Goal: Transaction & Acquisition: Purchase product/service

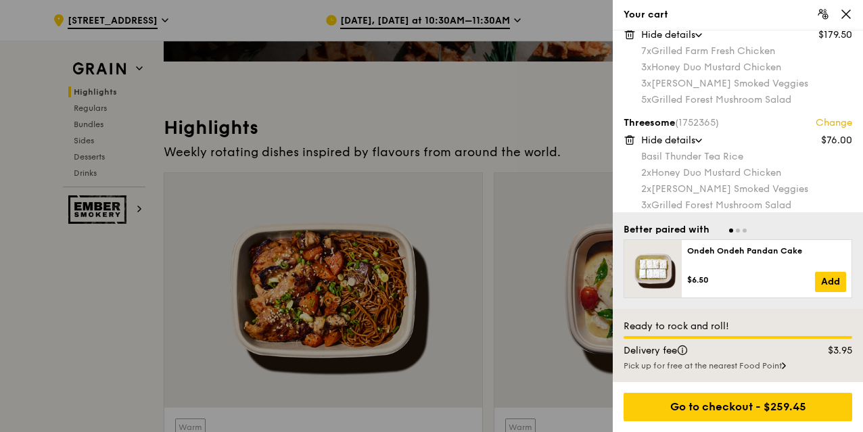
scroll to position [38, 0]
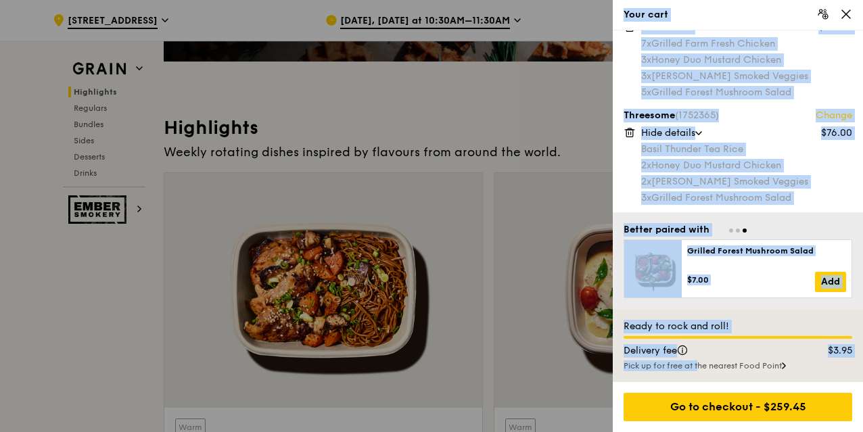
drag, startPoint x: 660, startPoint y: 374, endPoint x: 440, endPoint y: 258, distance: 248.8
click at [440, 258] on div "Your cart Party Box for Ten (1752364) Change $179.50 Hide details 7x Grilled Fa…" at bounding box center [431, 216] width 863 height 432
click at [440, 258] on div at bounding box center [431, 216] width 863 height 432
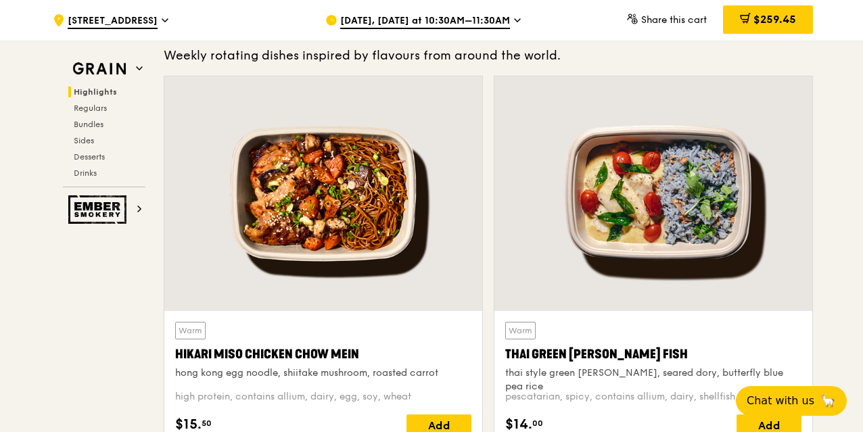
scroll to position [418, 0]
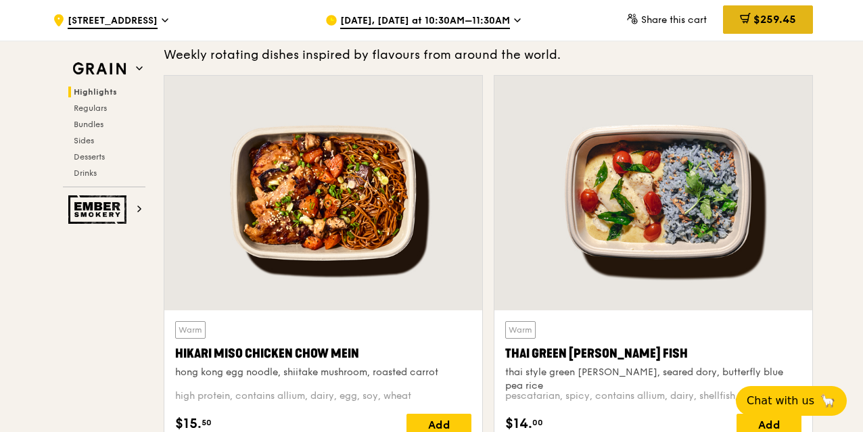
click at [742, 20] on icon at bounding box center [745, 18] width 11 height 11
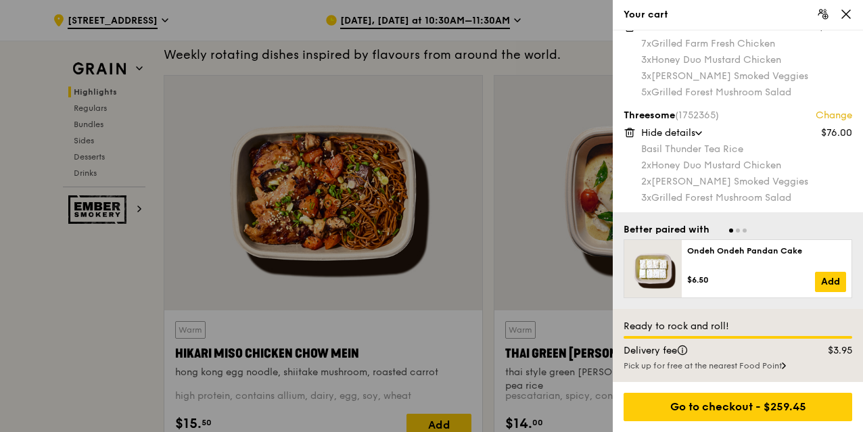
click at [558, 58] on div at bounding box center [431, 216] width 863 height 432
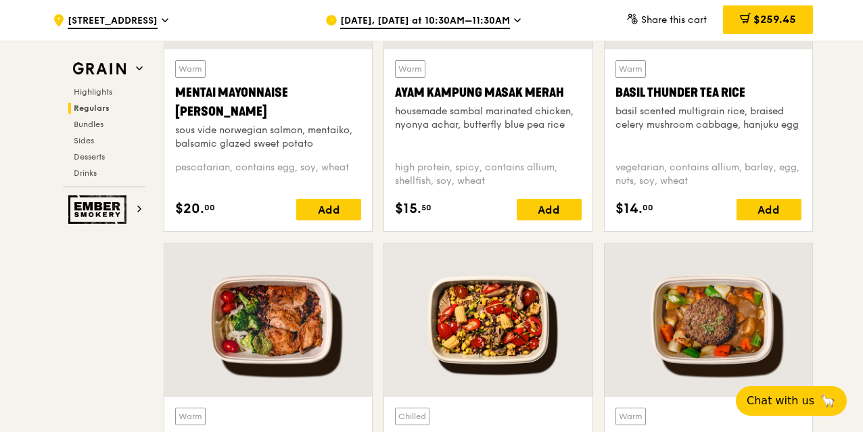
scroll to position [1382, 0]
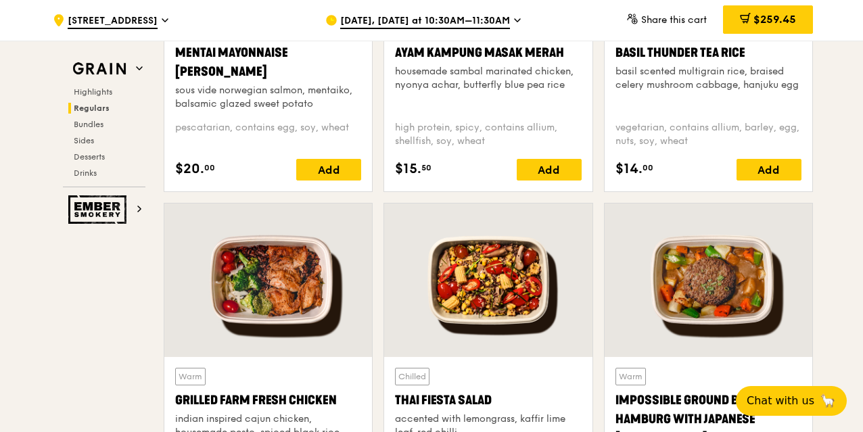
drag, startPoint x: 651, startPoint y: 227, endPoint x: 80, endPoint y: 295, distance: 575.1
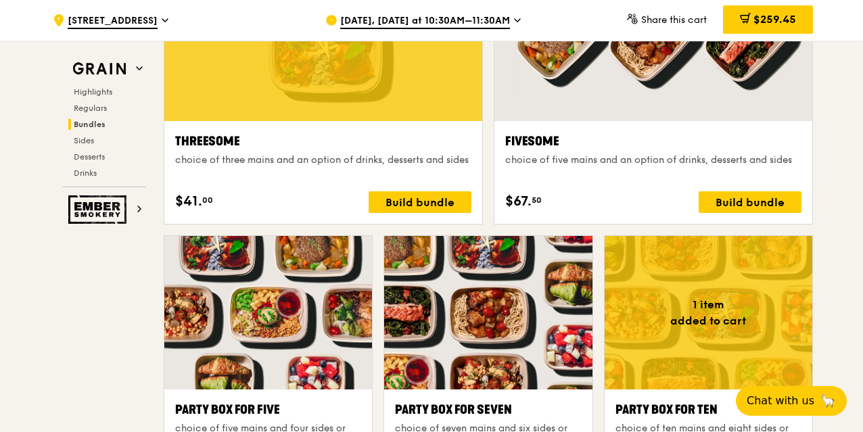
scroll to position [2467, 0]
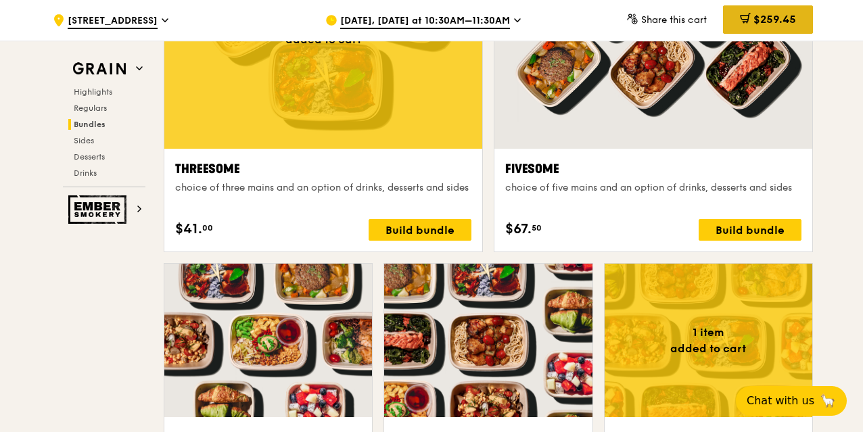
click at [754, 27] on div "$259.45" at bounding box center [768, 19] width 90 height 28
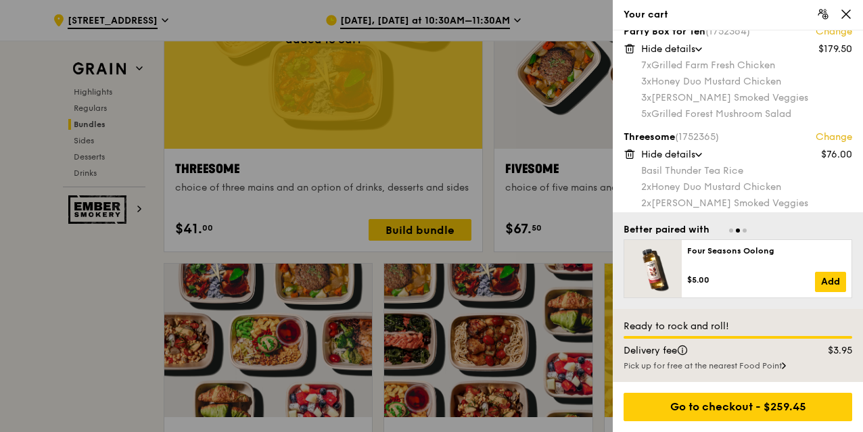
scroll to position [15, 0]
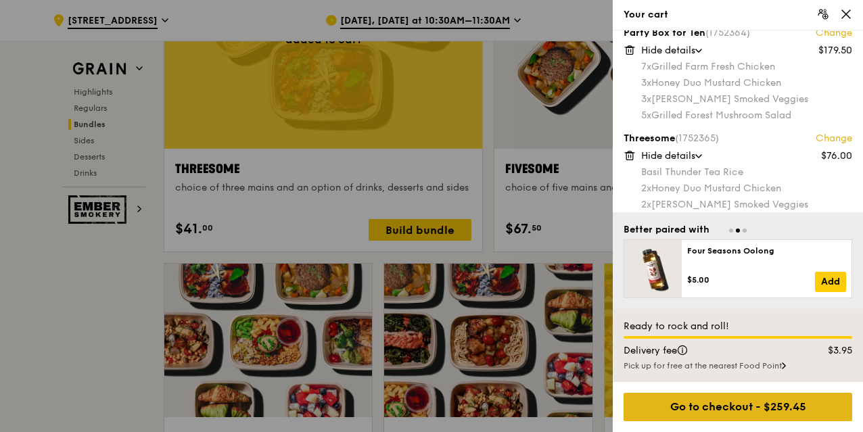
click at [704, 412] on div "Go to checkout - $259.45" at bounding box center [738, 407] width 229 height 28
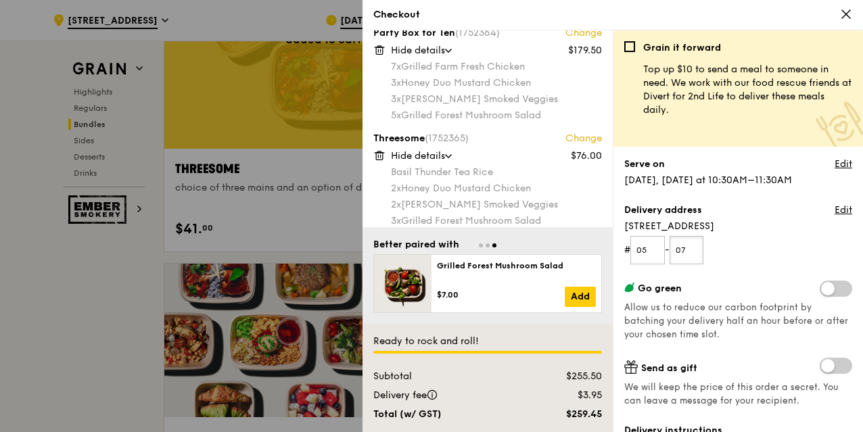
click at [693, 246] on input "07" at bounding box center [687, 250] width 35 height 28
type input "08"
click at [729, 250] on form "# 05 - 08" at bounding box center [739, 250] width 228 height 28
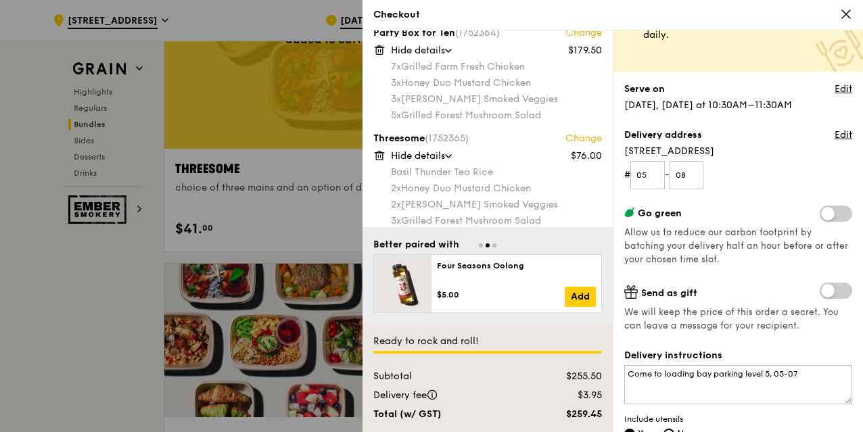
scroll to position [84, 0]
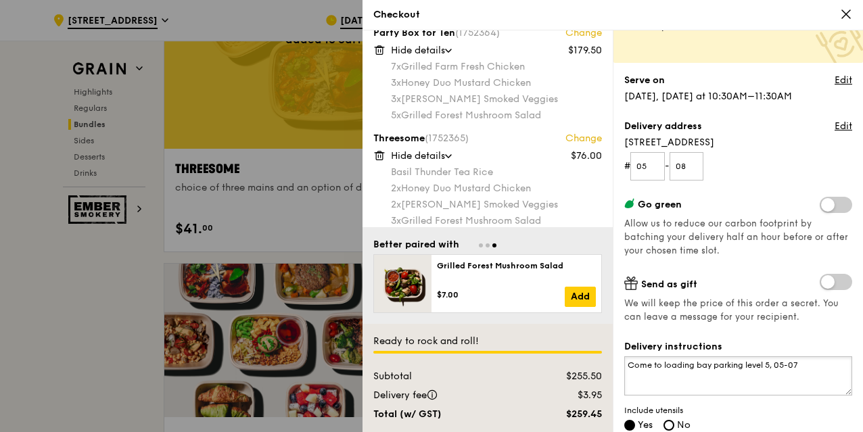
click at [808, 361] on textarea "Come to loading bay parking level 5, 05-07" at bounding box center [739, 376] width 228 height 39
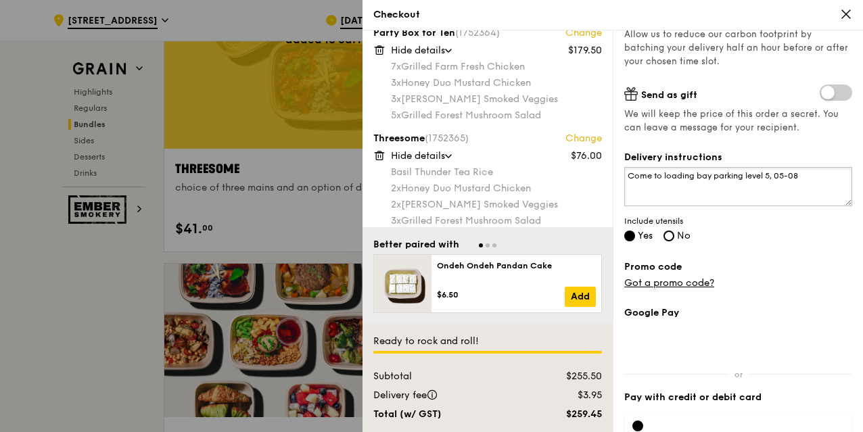
scroll to position [345, 0]
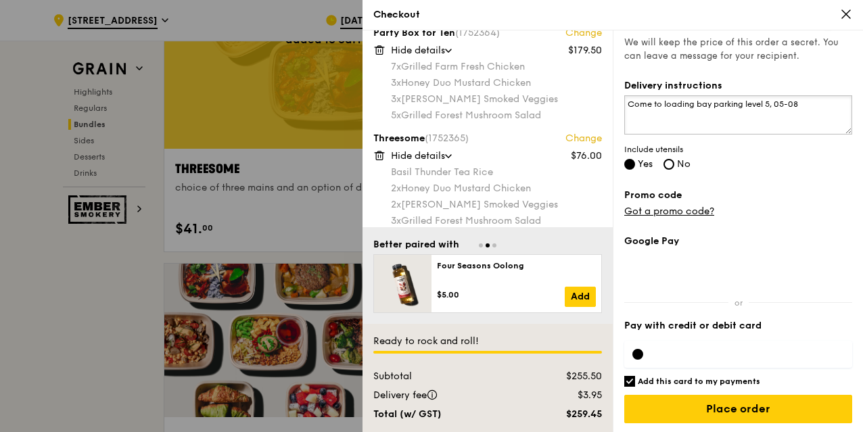
type textarea "Come to loading bay parking level 5, 05-08"
click at [632, 383] on input "Add this card to my payments" at bounding box center [630, 381] width 11 height 11
checkbox input "false"
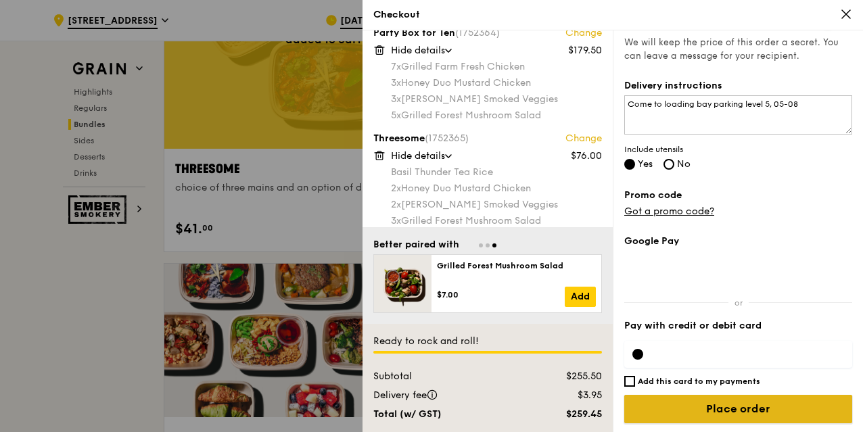
click at [692, 407] on input "Place order" at bounding box center [739, 409] width 228 height 28
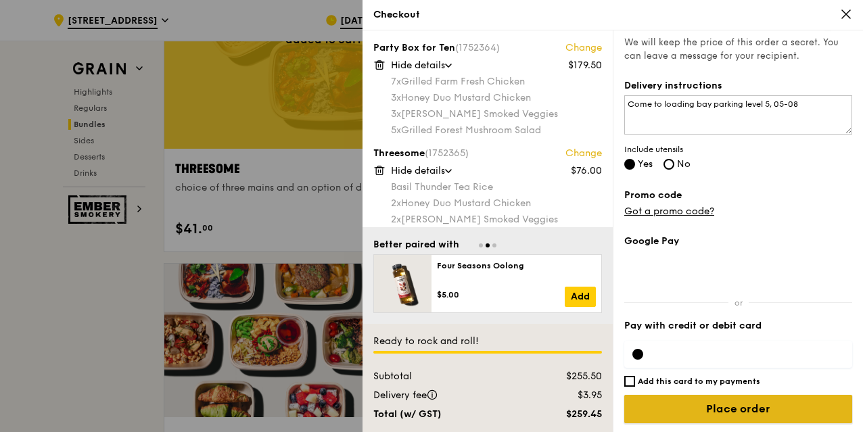
click at [702, 412] on input "Place order" at bounding box center [739, 409] width 228 height 28
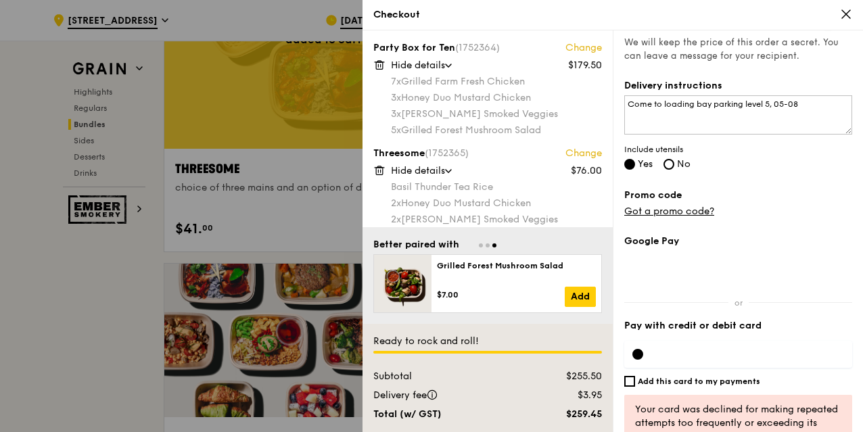
scroll to position [410, 0]
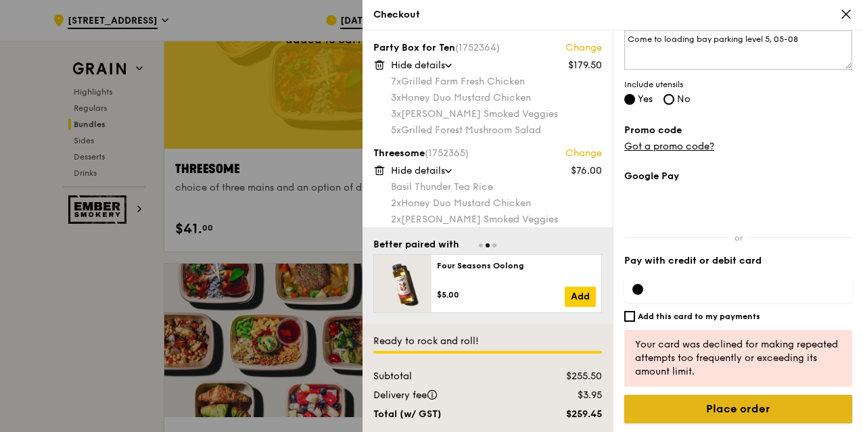
click at [690, 407] on input "Place order" at bounding box center [739, 409] width 228 height 28
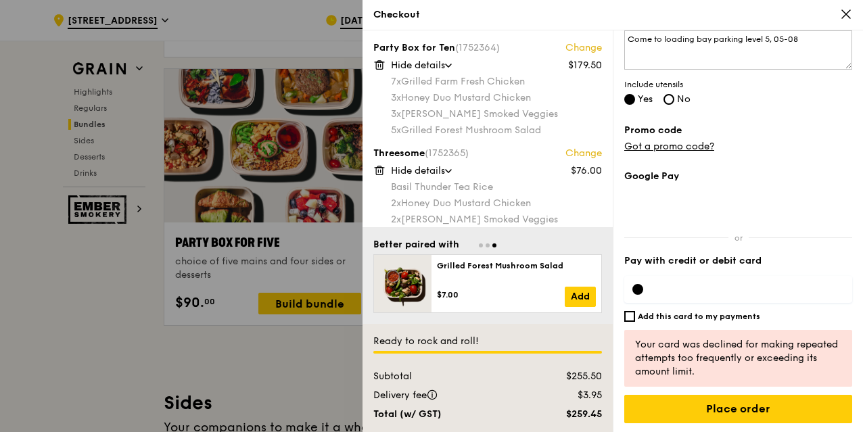
scroll to position [2669, 0]
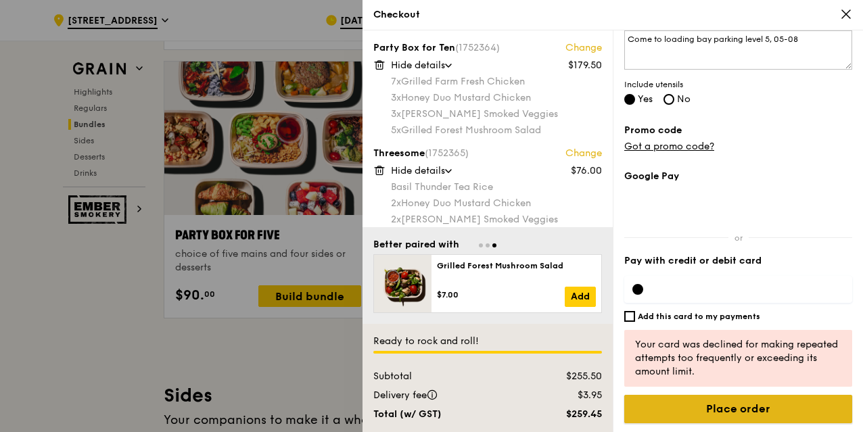
click at [766, 405] on input "Place order" at bounding box center [739, 409] width 228 height 28
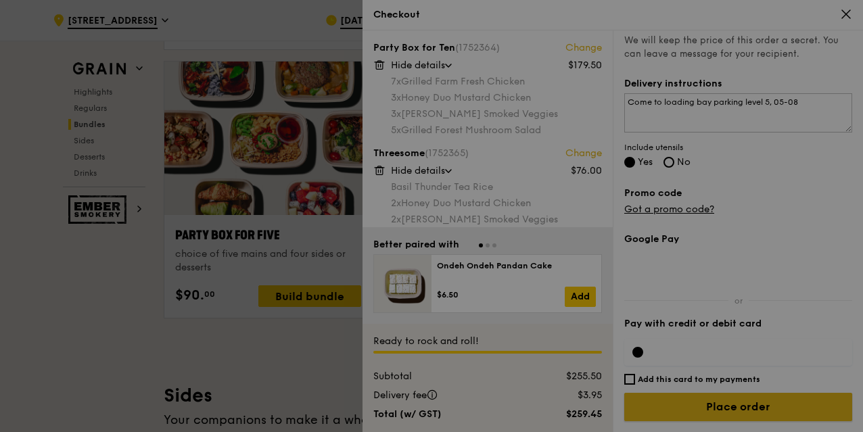
scroll to position [345, 0]
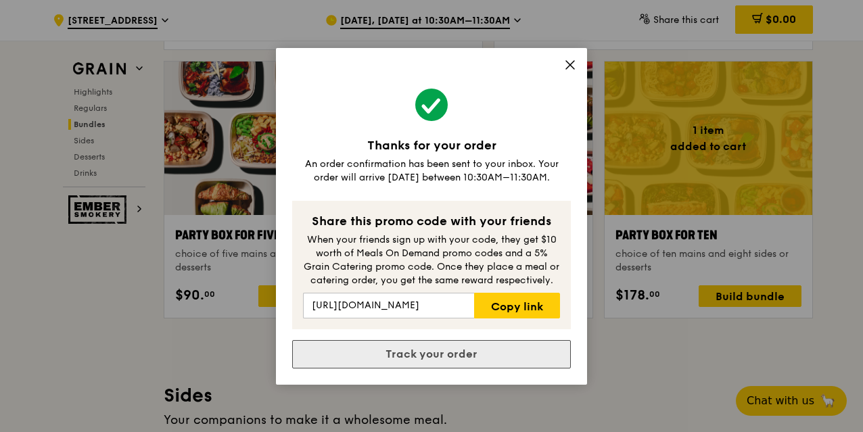
click at [444, 360] on link "Track your order" at bounding box center [431, 354] width 279 height 28
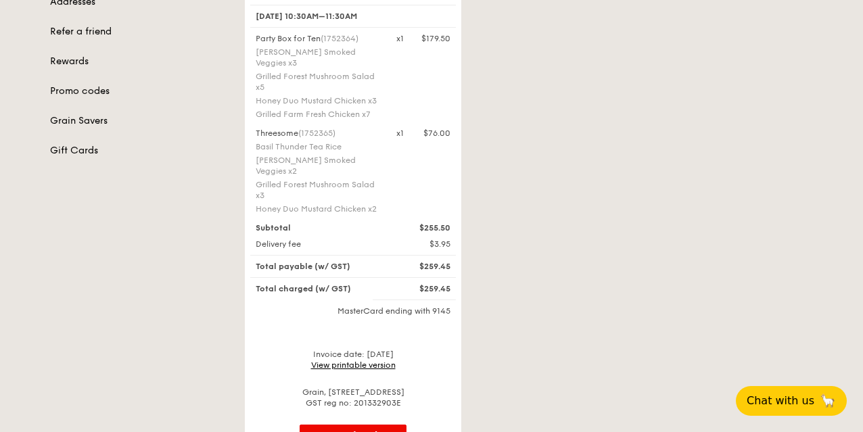
scroll to position [271, 0]
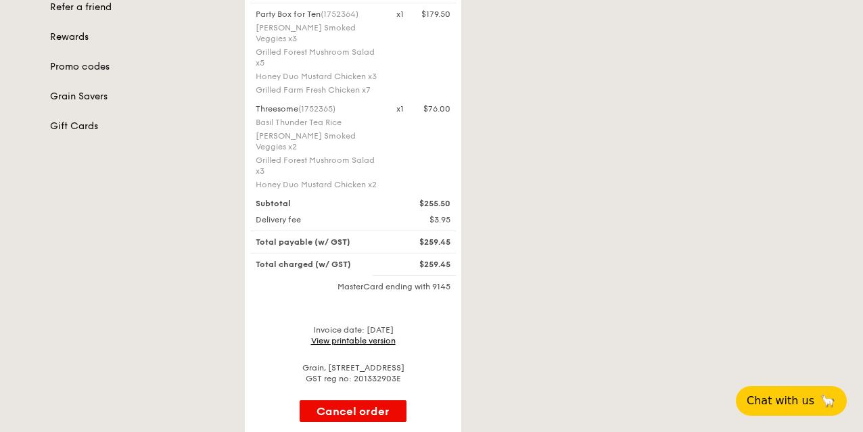
click at [378, 336] on link "View printable version" at bounding box center [353, 340] width 85 height 9
